Goal: Task Accomplishment & Management: Manage account settings

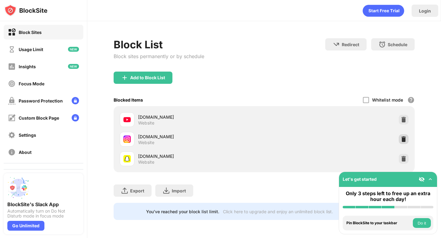
click at [403, 138] on img at bounding box center [403, 139] width 6 height 6
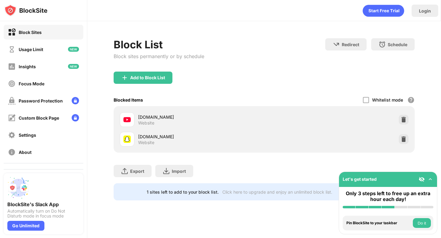
click at [157, 80] on div "Add to Block List" at bounding box center [143, 78] width 59 height 12
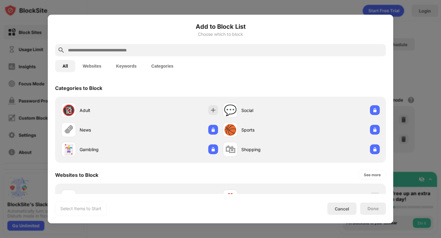
click at [151, 56] on div at bounding box center [220, 50] width 331 height 12
click at [157, 47] on input "text" at bounding box center [225, 50] width 316 height 7
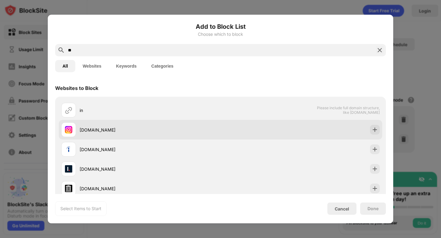
type input "**"
click at [151, 131] on div "[DOMAIN_NAME]" at bounding box center [150, 130] width 141 height 6
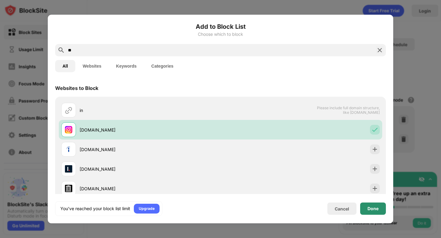
click at [378, 211] on div "Done" at bounding box center [372, 208] width 11 height 5
